Goal: Information Seeking & Learning: Learn about a topic

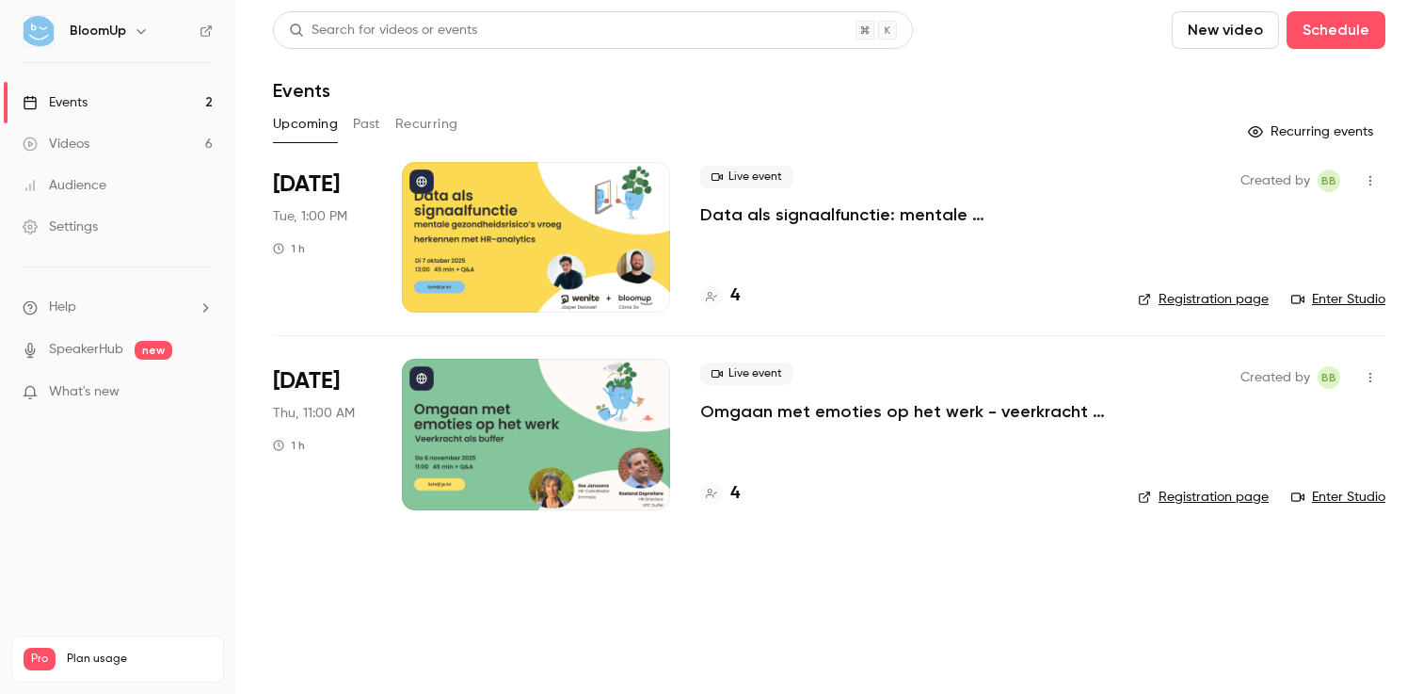
click at [354, 114] on button "Past" at bounding box center [366, 124] width 27 height 30
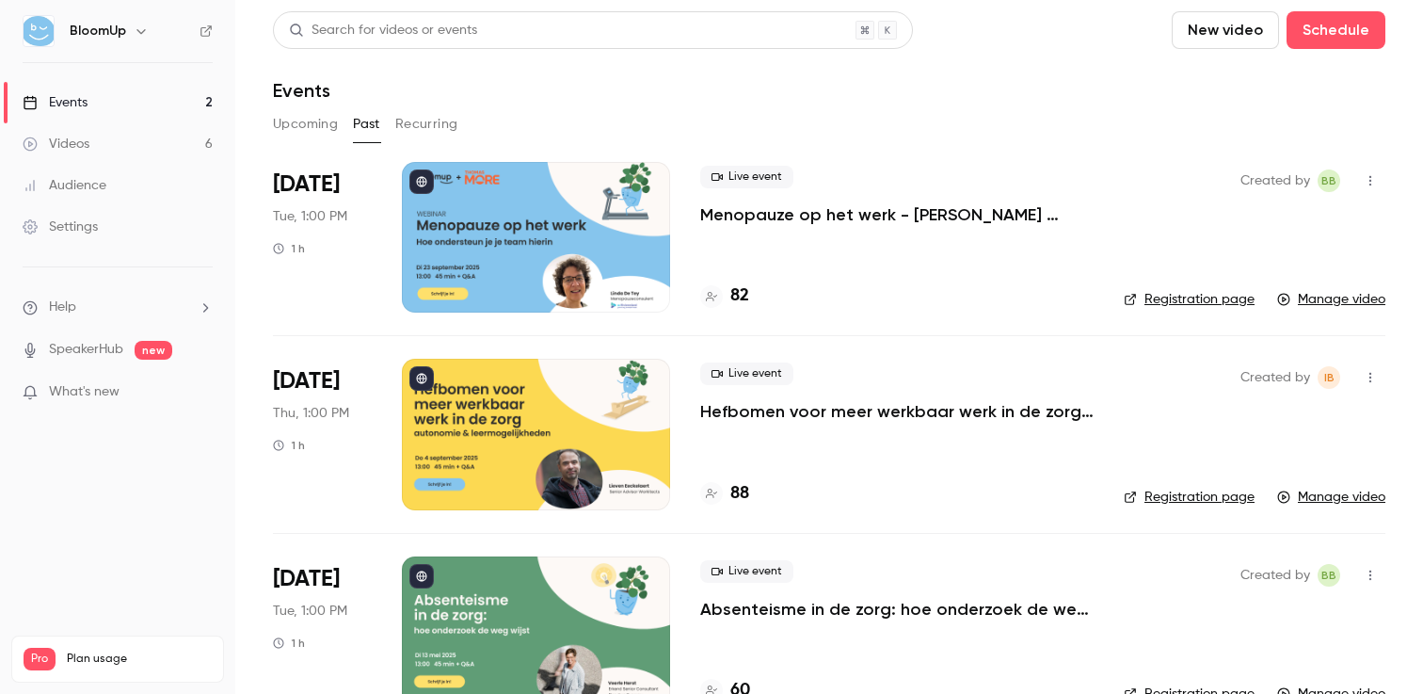
click at [844, 213] on p "Menopauze op het werk - [PERSON_NAME] ondersteun je je team hierin" at bounding box center [897, 214] width 394 height 23
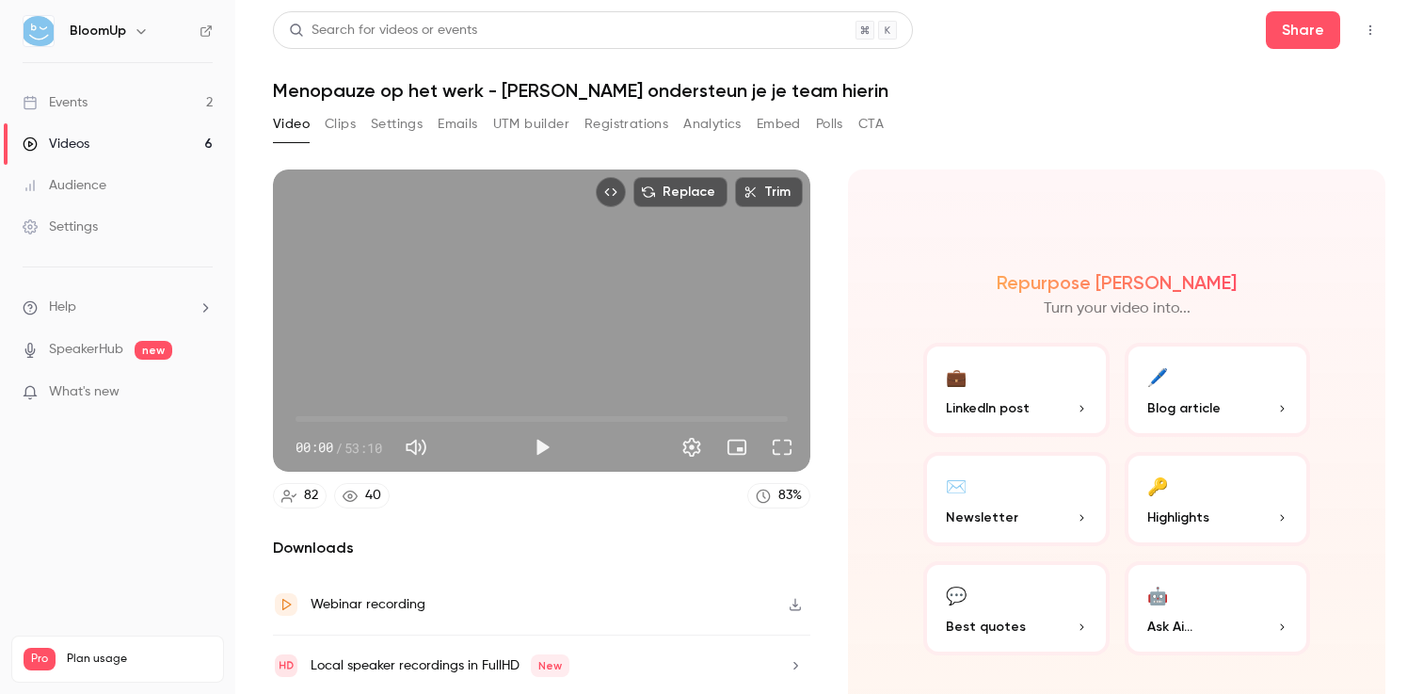
click at [547, 121] on button "UTM builder" at bounding box center [531, 124] width 76 height 30
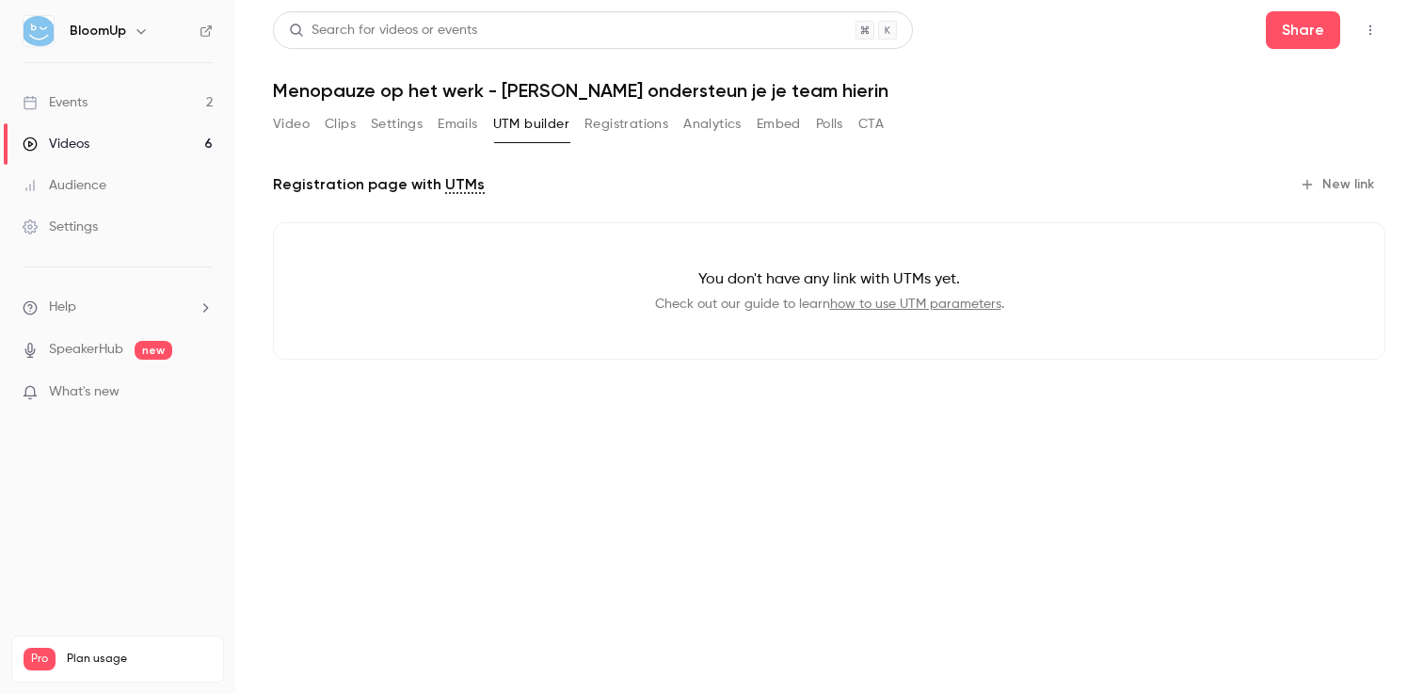
click at [599, 127] on button "Registrations" at bounding box center [627, 124] width 84 height 30
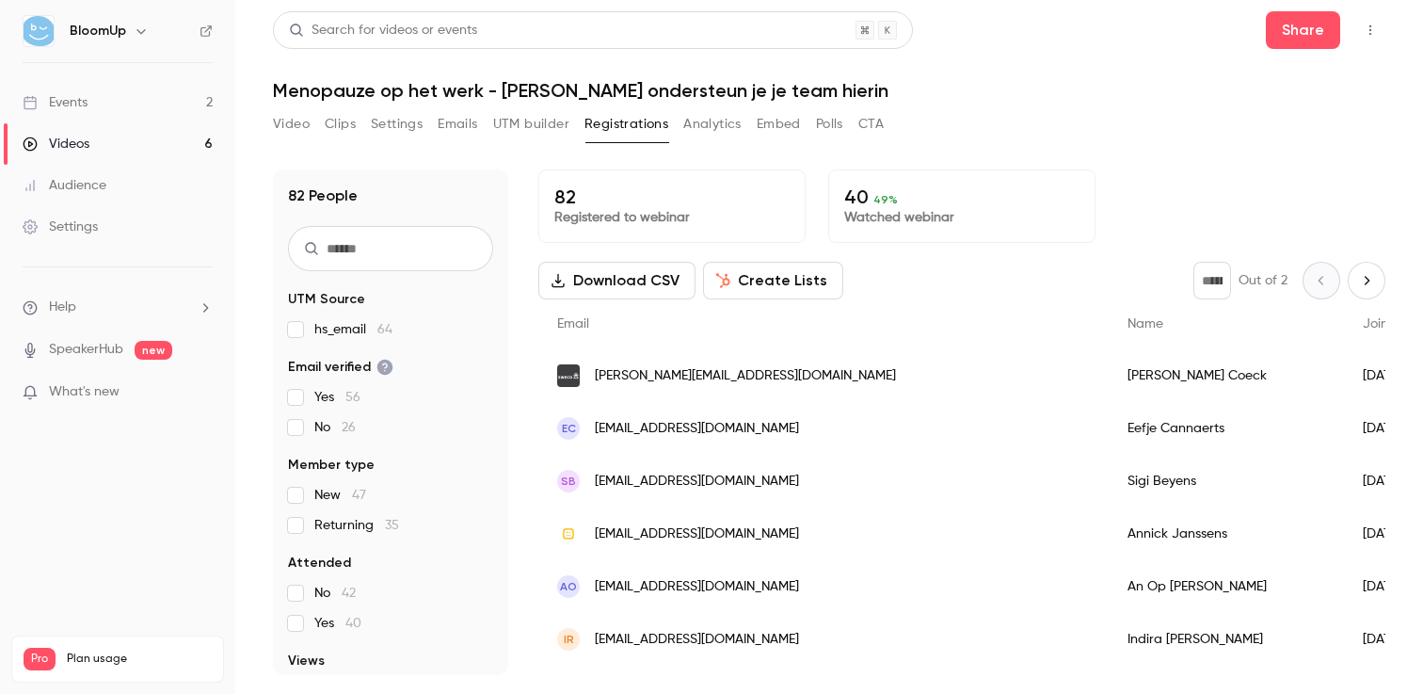
click at [708, 136] on button "Analytics" at bounding box center [712, 124] width 58 height 30
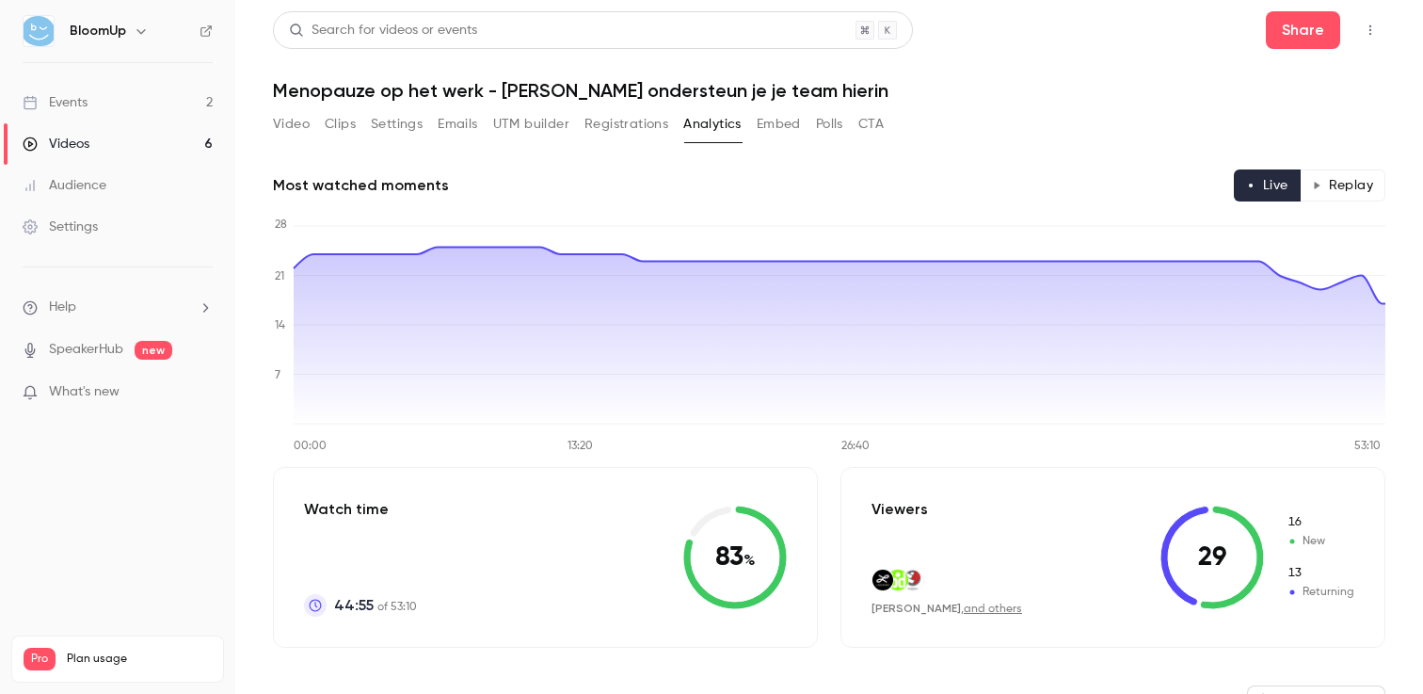
click at [1341, 187] on button "Replay" at bounding box center [1343, 185] width 86 height 32
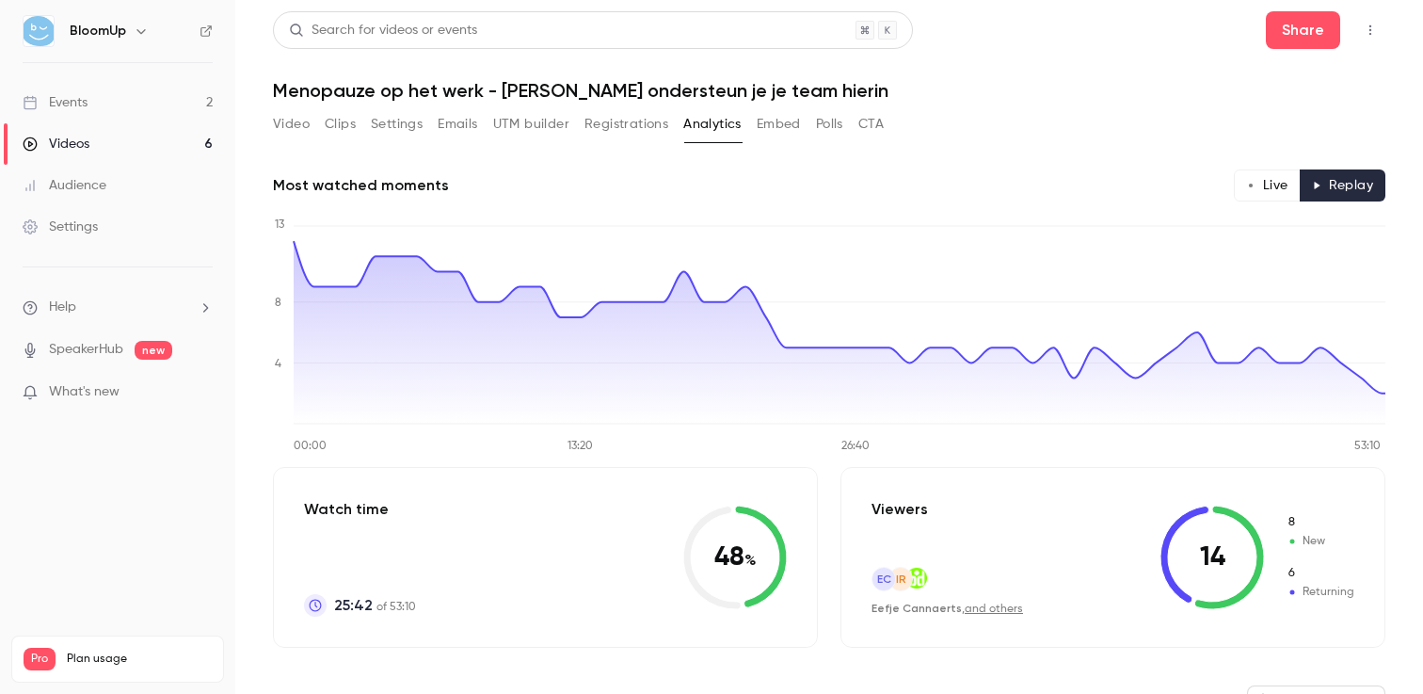
click at [1268, 183] on button "Live" at bounding box center [1267, 185] width 67 height 32
